Goal: Task Accomplishment & Management: Use online tool/utility

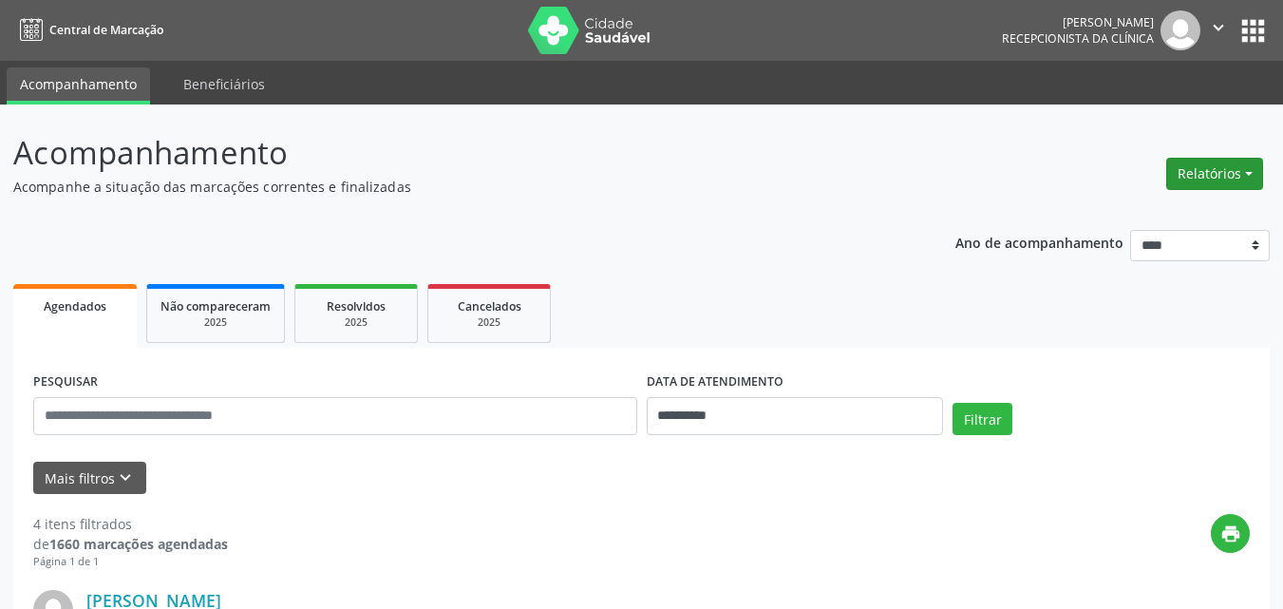
click at [1202, 174] on button "Relatórios" at bounding box center [1215, 174] width 97 height 32
click at [1137, 212] on link "Agendamentos" at bounding box center [1162, 214] width 204 height 27
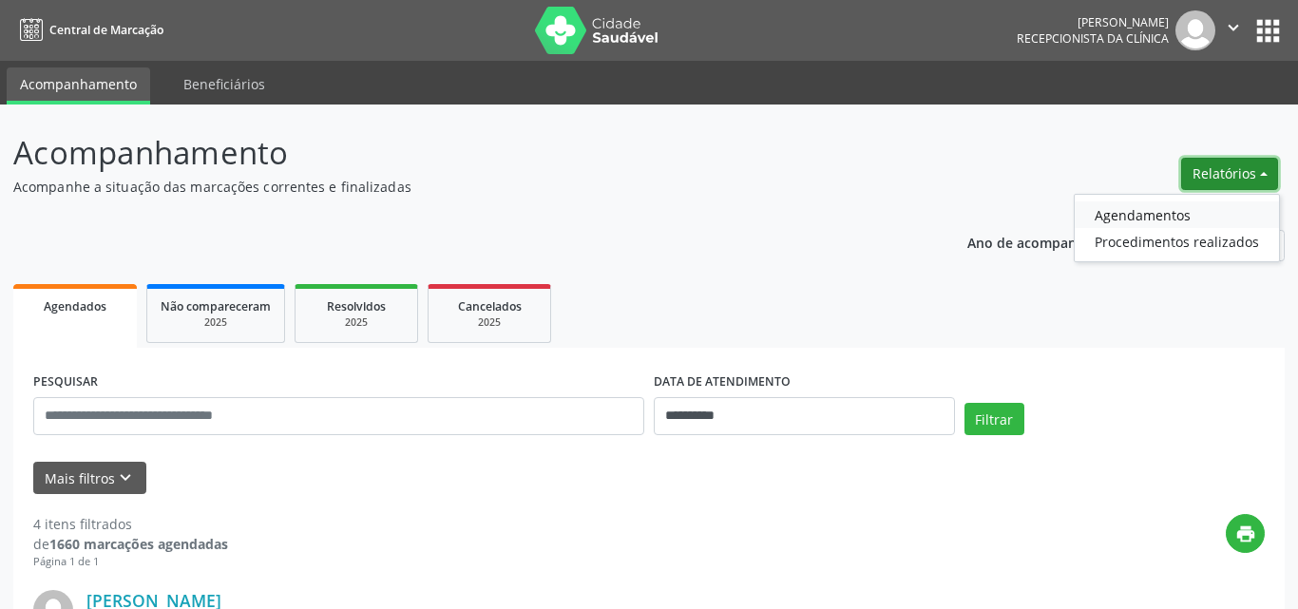
select select "*"
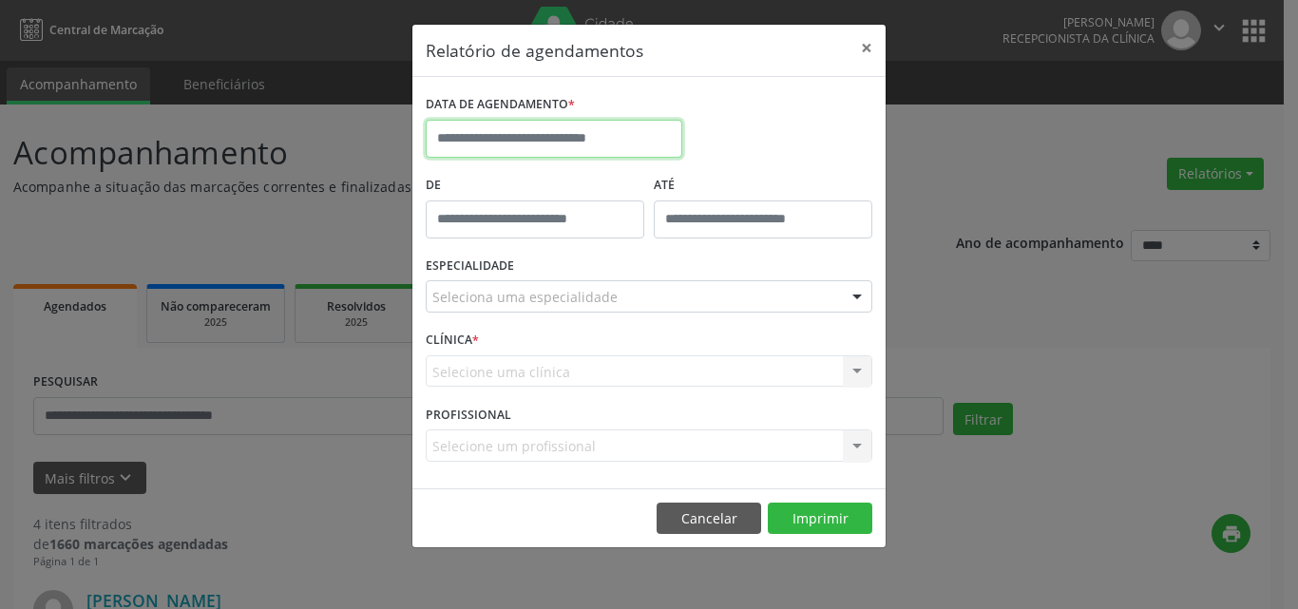
click at [527, 144] on input "text" at bounding box center [554, 139] width 257 height 38
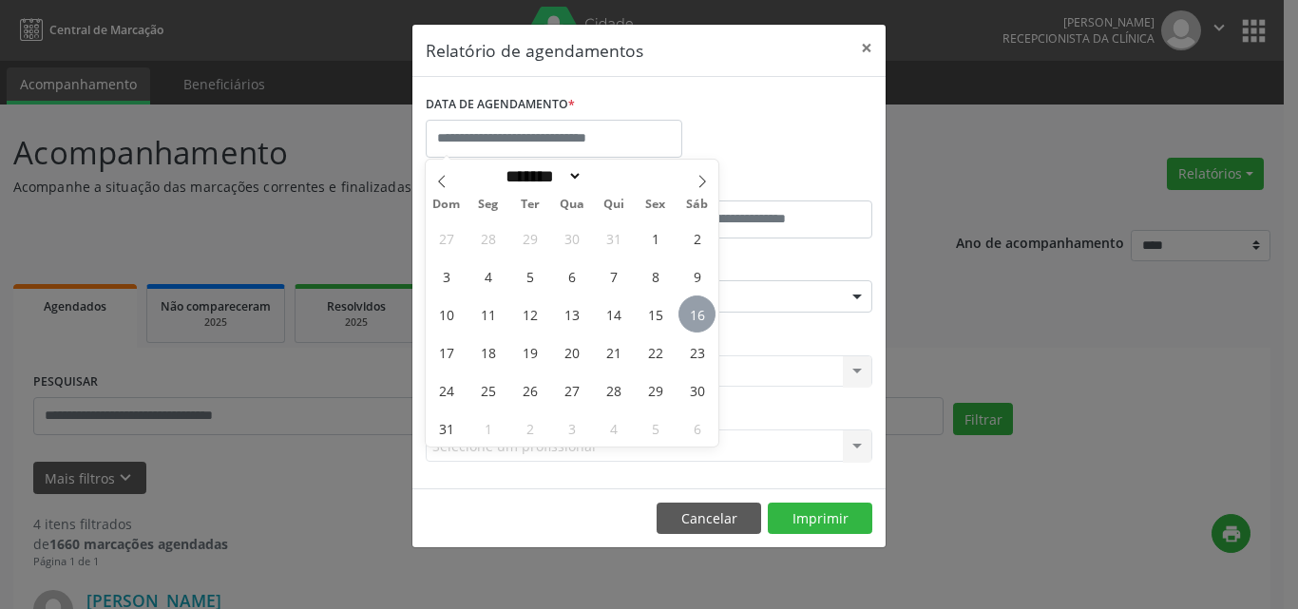
click at [703, 315] on span "16" at bounding box center [696, 313] width 37 height 37
type input "**********"
click at [709, 312] on span "16" at bounding box center [696, 313] width 37 height 37
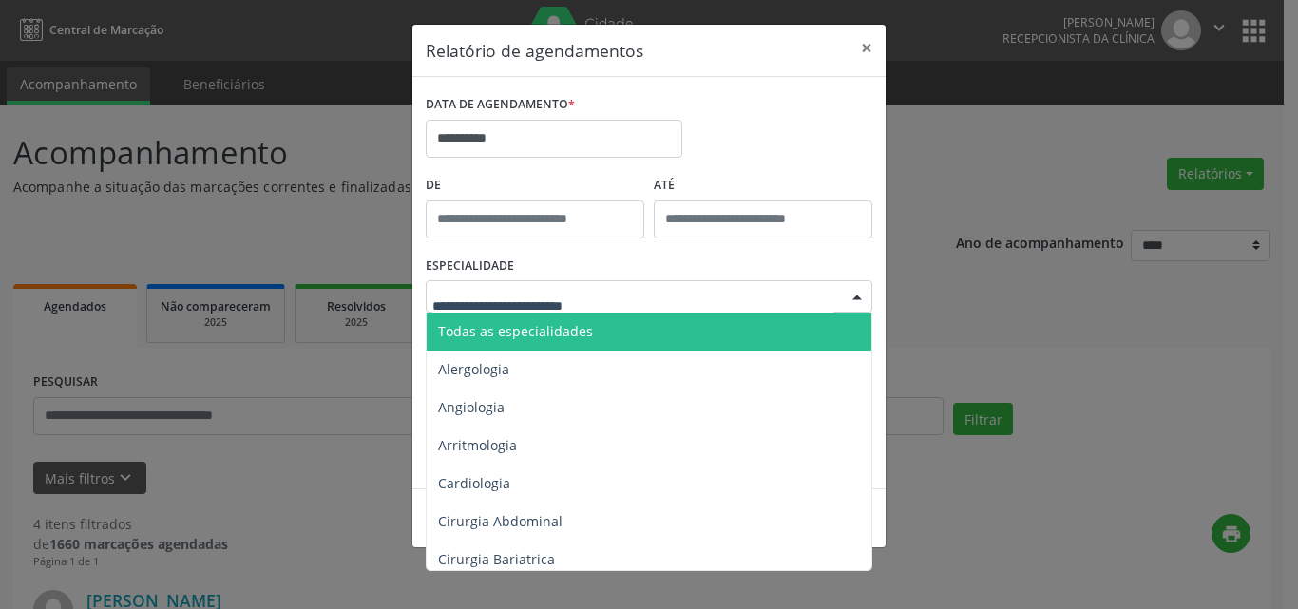
click at [544, 343] on span "Todas as especialidades" at bounding box center [650, 332] width 447 height 38
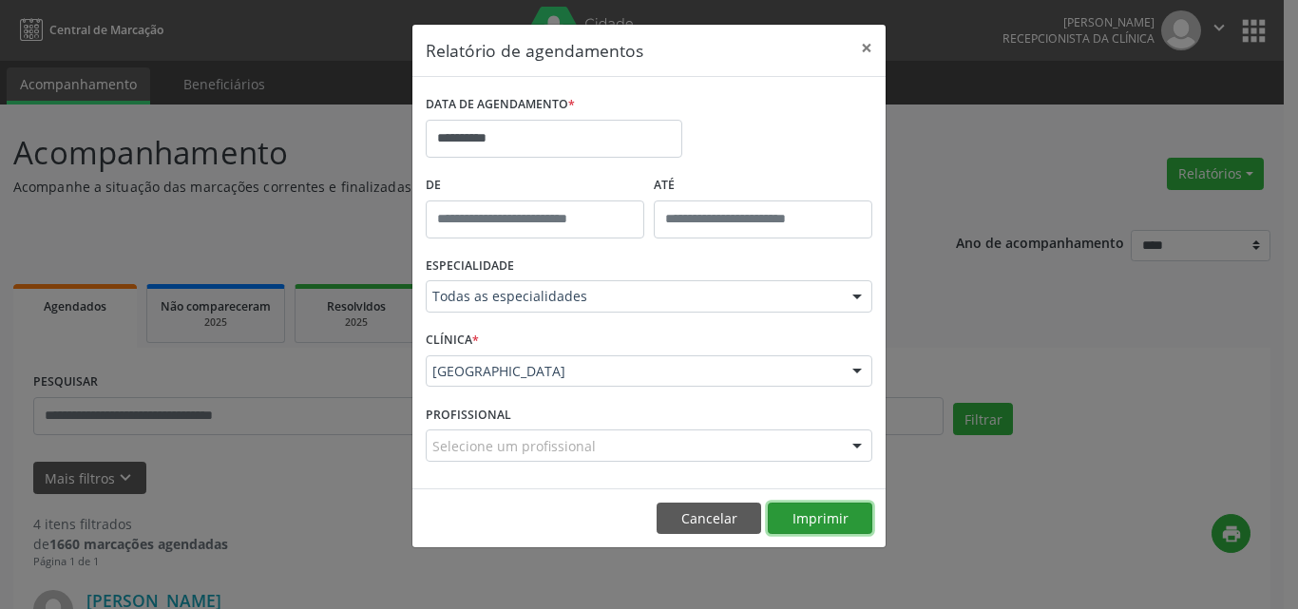
click at [821, 507] on button "Imprimir" at bounding box center [820, 519] width 105 height 32
click at [867, 53] on button "×" at bounding box center [866, 48] width 38 height 47
